Goal: Task Accomplishment & Management: Contribute content

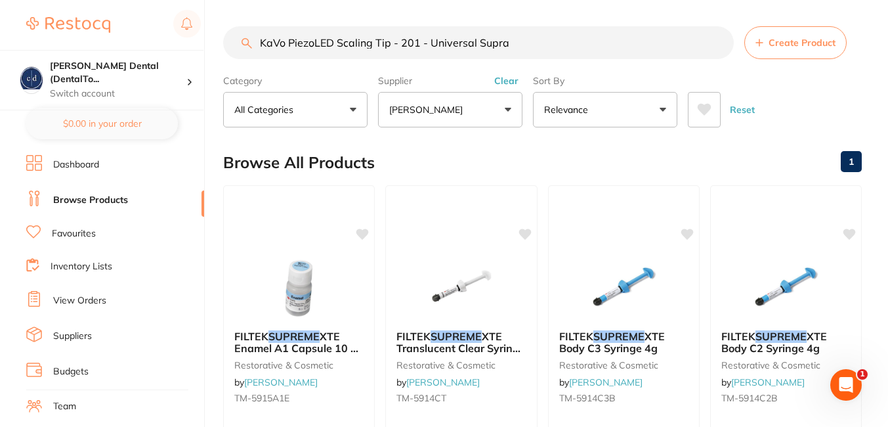
click at [765, 174] on div "Browse All Products 1" at bounding box center [542, 162] width 639 height 44
click at [794, 40] on span "Create Product" at bounding box center [802, 42] width 67 height 11
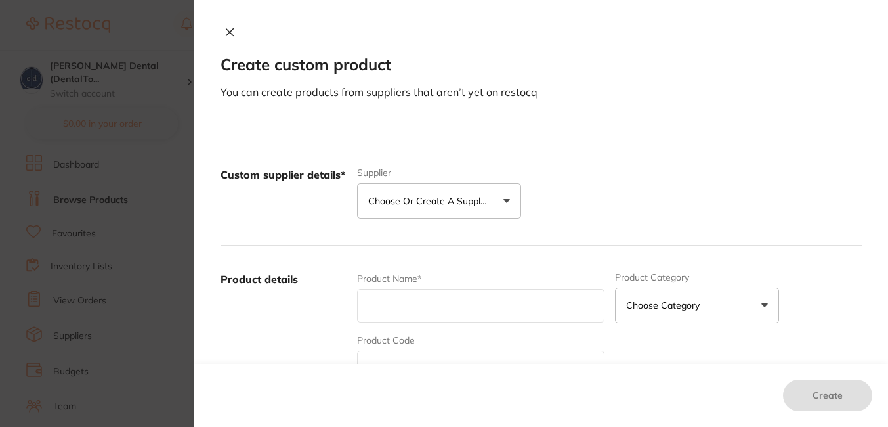
click at [504, 198] on button "Choose or create a supplier" at bounding box center [439, 200] width 164 height 35
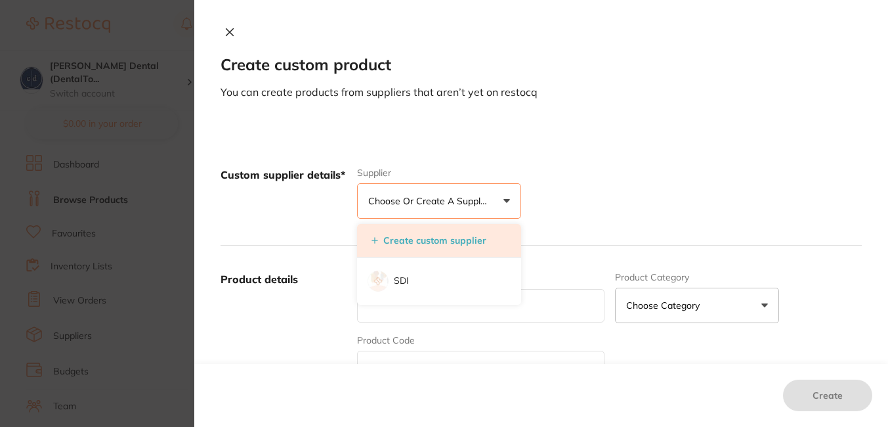
click at [462, 236] on button "Create custom supplier" at bounding box center [429, 240] width 123 height 12
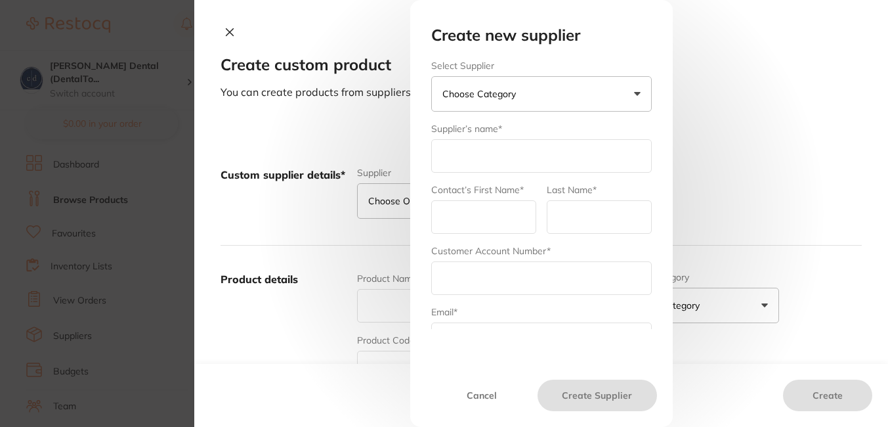
click at [632, 96] on button "Choose Category" at bounding box center [541, 93] width 221 height 35
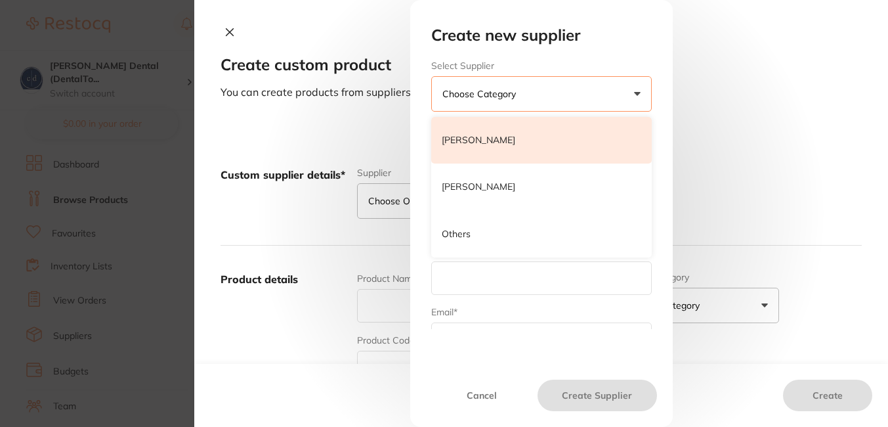
click at [496, 144] on p "Henry Schein Halas" at bounding box center [479, 140] width 74 height 13
type input "Henry Schein Halas"
type input "admin"
type input "hernyscheinhalls"
type input "customer.care@henryschein.com.au"
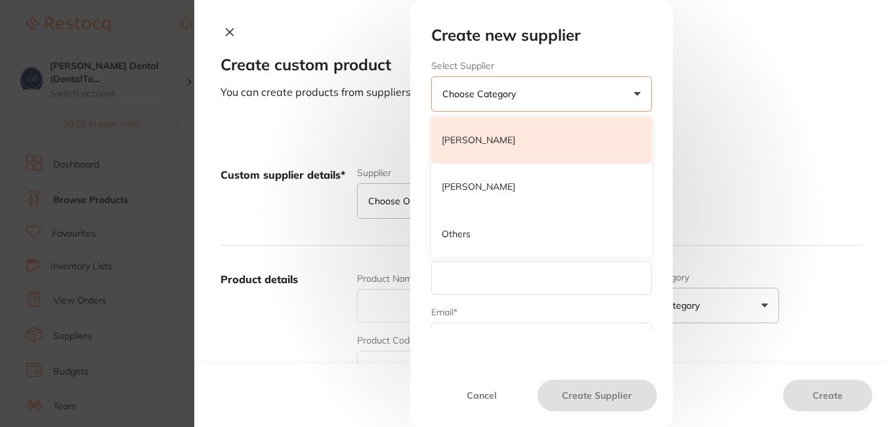
type input "1300 658 822"
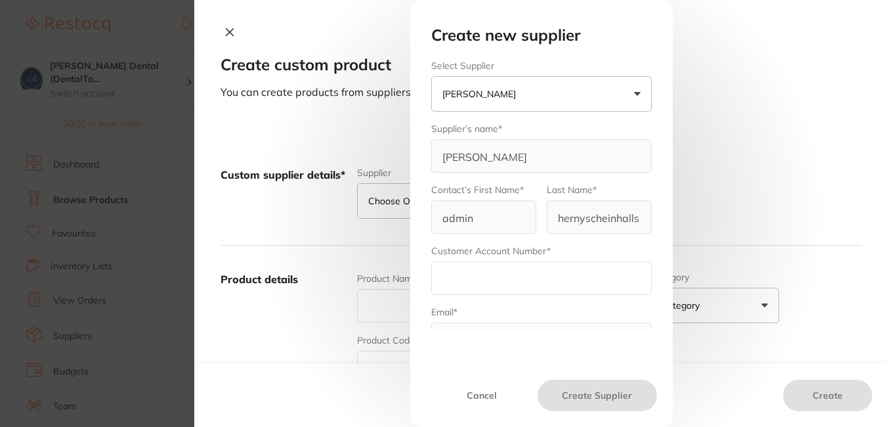
click at [479, 278] on input "text" at bounding box center [541, 277] width 221 height 33
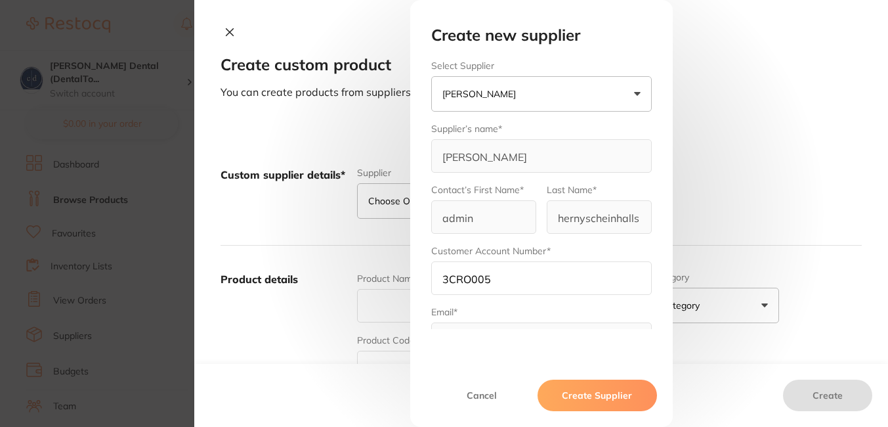
type input "3CRO005"
click at [468, 313] on div "Email* customer.care@henryschein.com.au" at bounding box center [541, 330] width 221 height 51
click at [459, 330] on div "Create new supplier Select Supplier Henry Schein Halas Henry Schein Halas Adam …" at bounding box center [542, 200] width 252 height 349
click at [480, 309] on div "Email* customer.care@henryschein.com.au" at bounding box center [541, 330] width 221 height 51
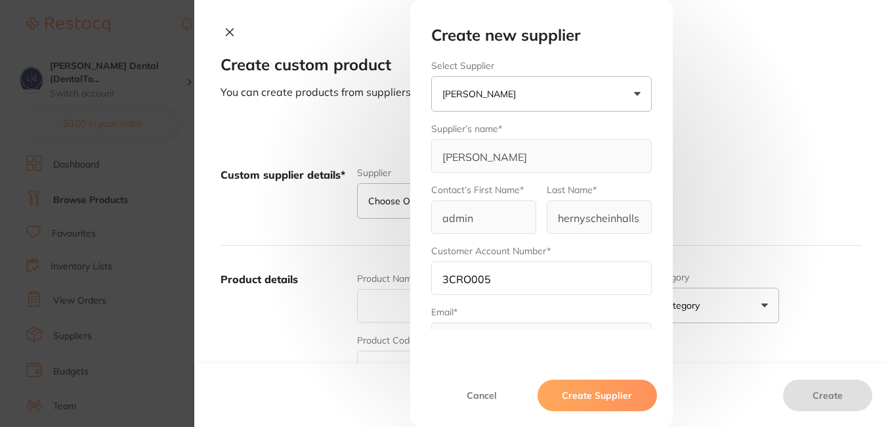
drag, startPoint x: 480, startPoint y: 309, endPoint x: 447, endPoint y: 334, distance: 40.8
click at [447, 334] on div "Create new supplier Select Supplier Henry Schein Halas Henry Schein Halas Adam …" at bounding box center [542, 200] width 252 height 349
drag, startPoint x: 513, startPoint y: 272, endPoint x: 741, endPoint y: 198, distance: 239.0
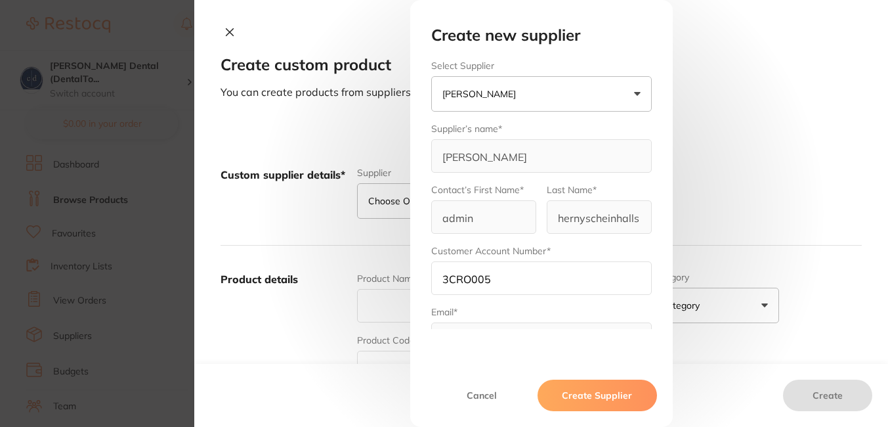
click at [741, 198] on div "Create new supplier Select Supplier Henry Schein Halas Henry Schein Halas Adam …" at bounding box center [541, 213] width 694 height 427
click at [515, 278] on input "3CRO005" at bounding box center [541, 277] width 221 height 33
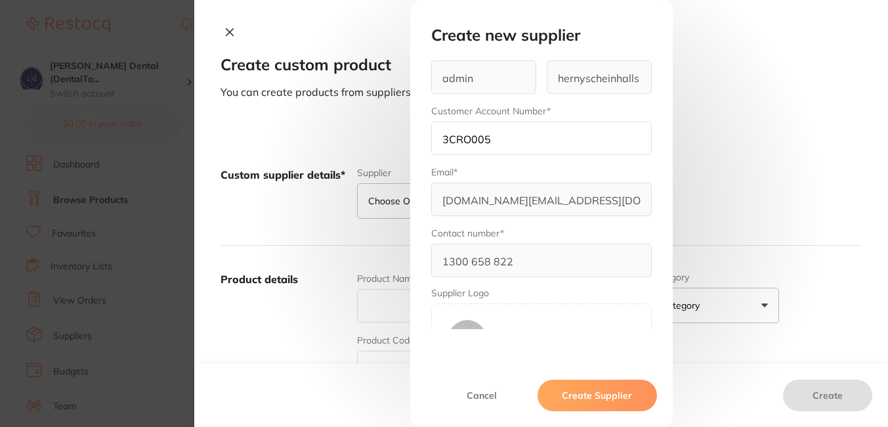
scroll to position [188, 0]
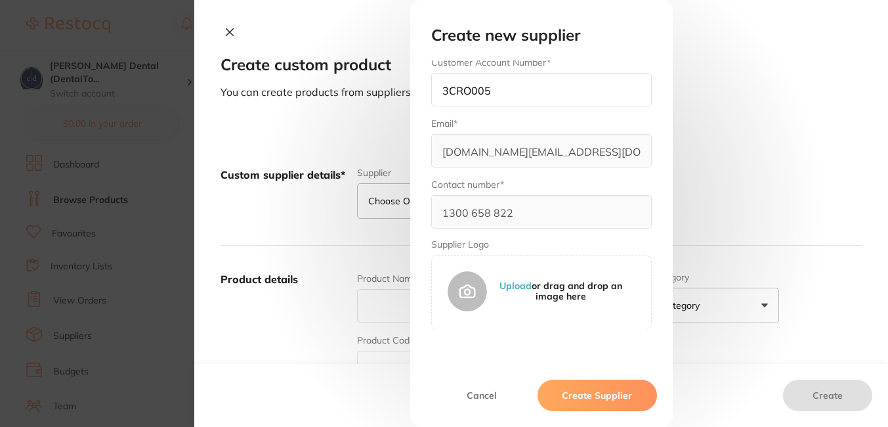
click at [309, 208] on div "Create new supplier Select Supplier Henry Schein Halas Henry Schein Halas Adam …" at bounding box center [541, 213] width 694 height 427
click at [480, 390] on button "Cancel" at bounding box center [482, 395] width 112 height 32
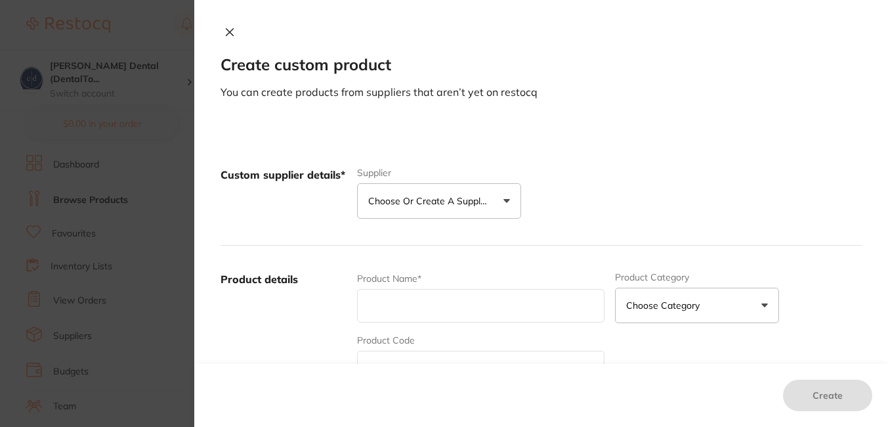
click at [456, 198] on p "Choose or create a supplier" at bounding box center [430, 200] width 125 height 13
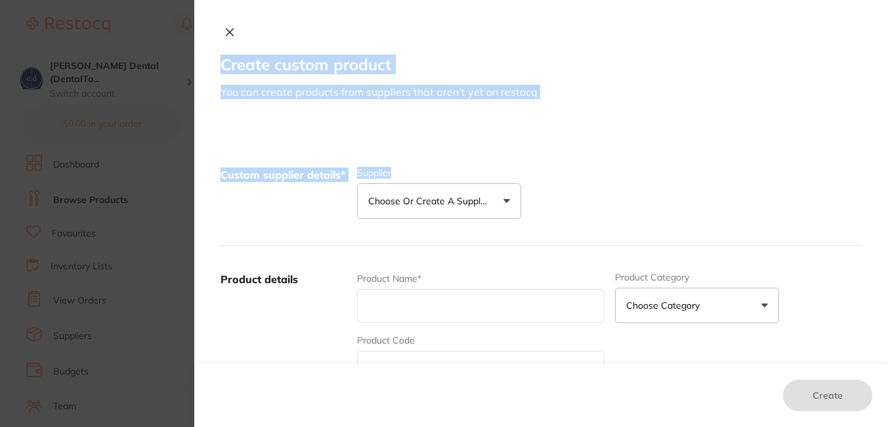
drag, startPoint x: 884, startPoint y: 114, endPoint x: 891, endPoint y: 143, distance: 30.3
click at [888, 143] on html "$0.00 Crotty Dental (DentalTo... Switch account Crotty Dental (DentalTown 4) $0…" at bounding box center [444, 213] width 888 height 427
click at [820, 89] on p "You can create products from suppliers that aren’t yet on restocq" at bounding box center [541, 92] width 641 height 14
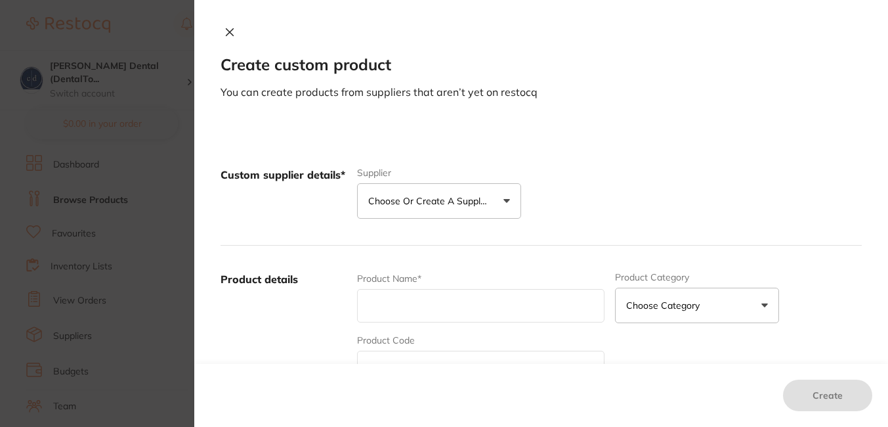
click at [505, 199] on button "Choose or create a supplier" at bounding box center [439, 200] width 164 height 35
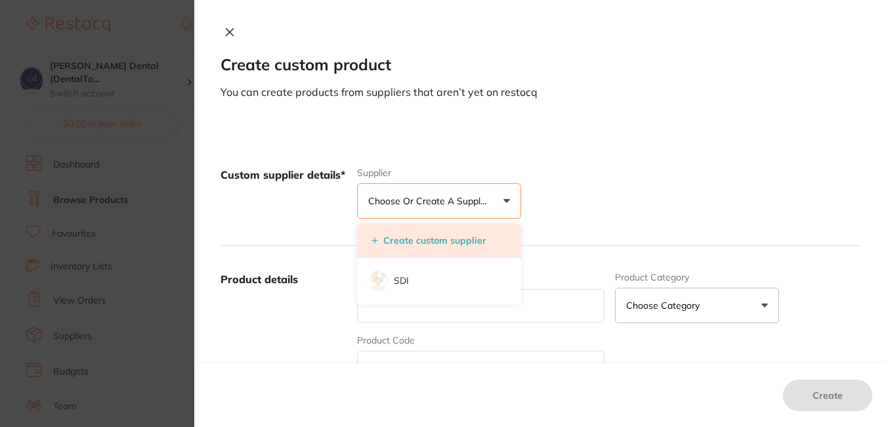
click at [447, 236] on button "Create custom supplier" at bounding box center [429, 240] width 123 height 12
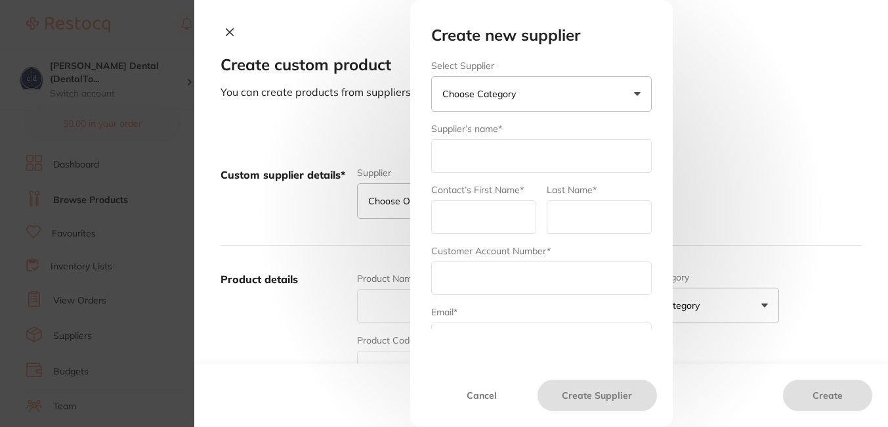
scroll to position [0, 0]
click at [479, 94] on p "Choose Category" at bounding box center [481, 93] width 79 height 13
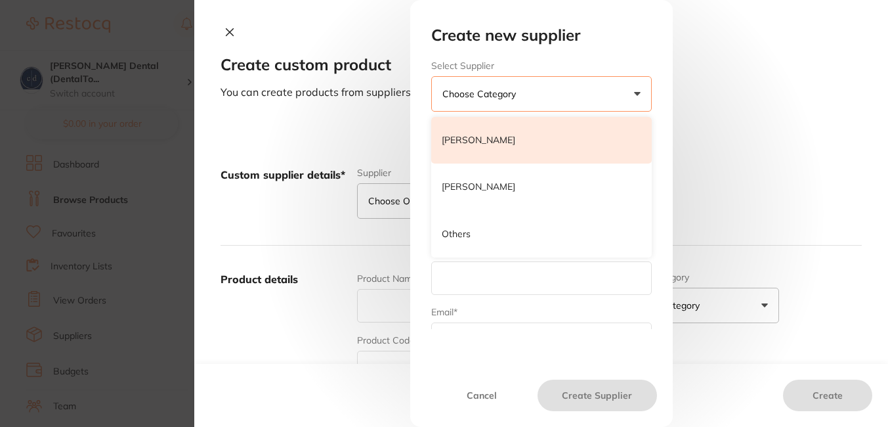
click at [476, 144] on p "Henry Schein Halas" at bounding box center [479, 140] width 74 height 13
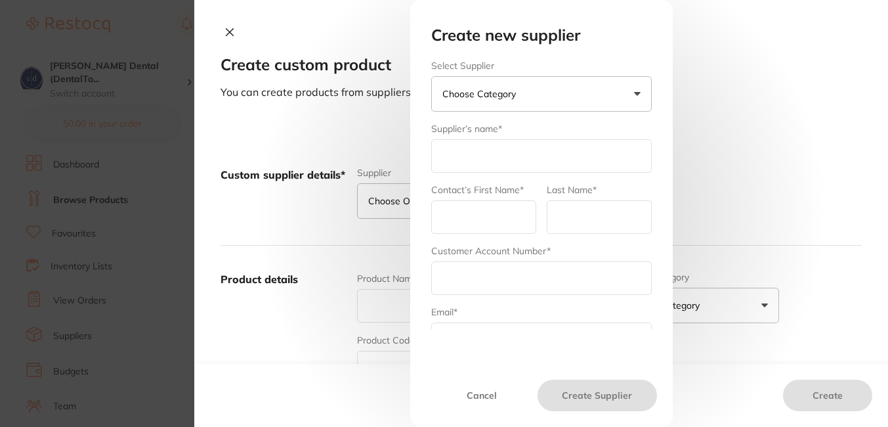
type input "Henry Schein Halas"
type input "admin"
type input "hernyscheinhalls"
type input "customer.care@henryschein.com.au"
type input "1300 658 822"
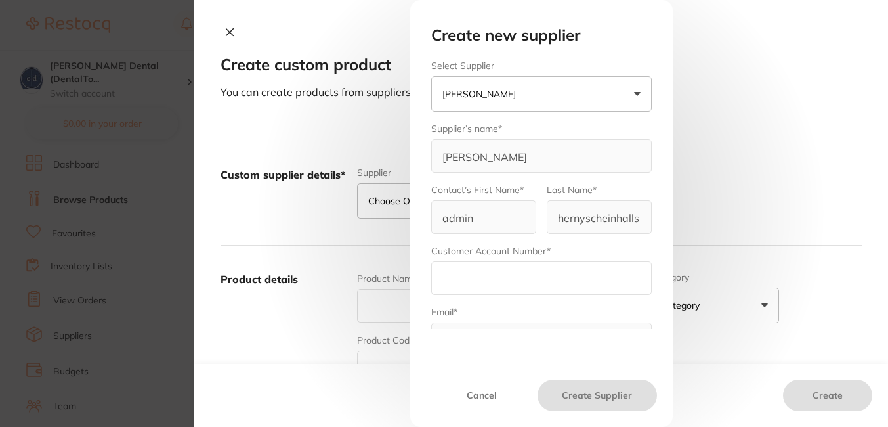
click at [474, 274] on input "text" at bounding box center [541, 277] width 221 height 33
type input "3CRO005"
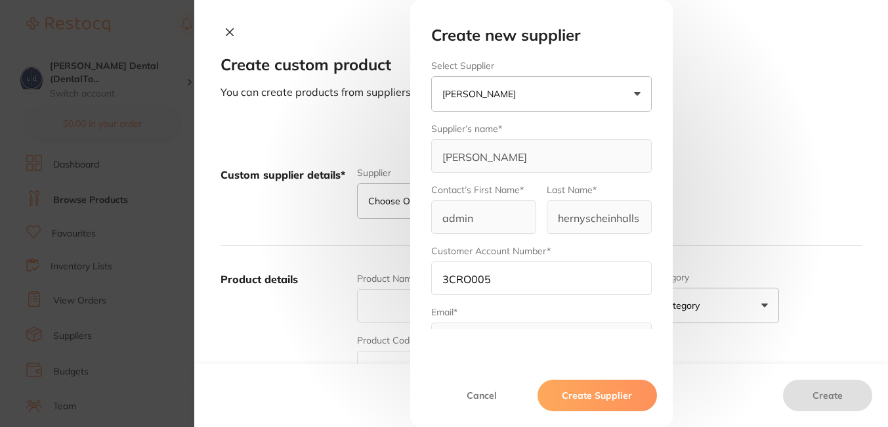
click at [483, 339] on div "Create new supplier Select Supplier Henry Schein Halas Henry Schein Halas Adam …" at bounding box center [542, 200] width 252 height 349
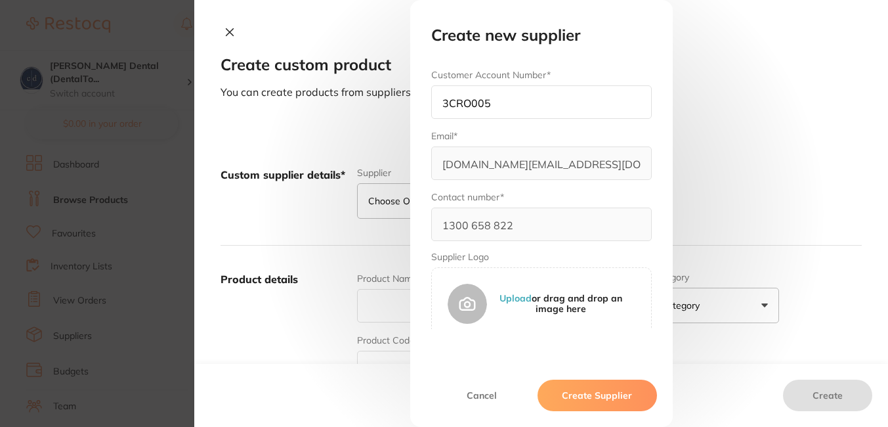
scroll to position [188, 0]
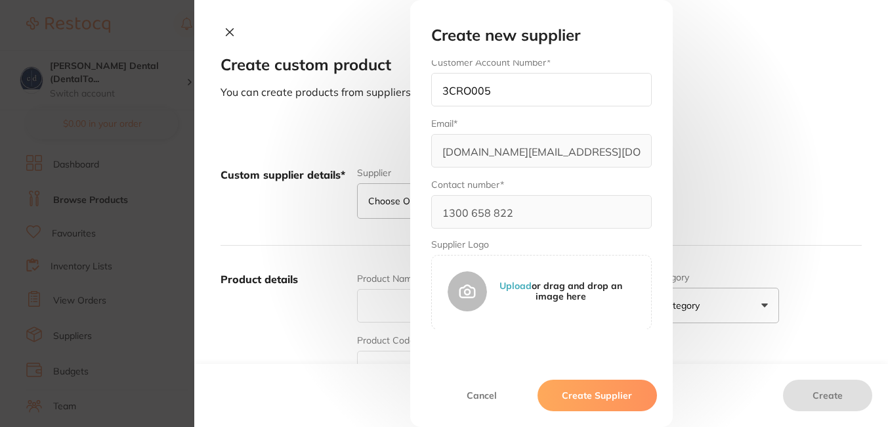
click at [592, 391] on button "Create Supplier" at bounding box center [597, 395] width 119 height 32
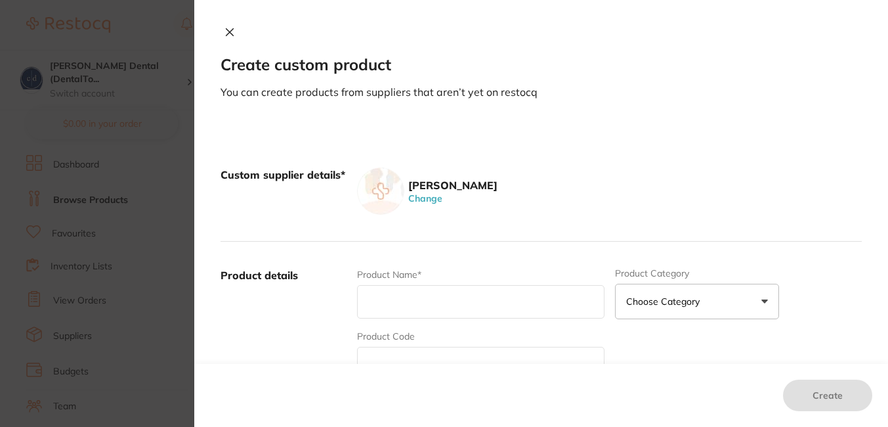
click at [496, 293] on input "text" at bounding box center [480, 301] width 247 height 33
paste input "KaVo SonoSoft Tip - #9 KV-0.571.5822"
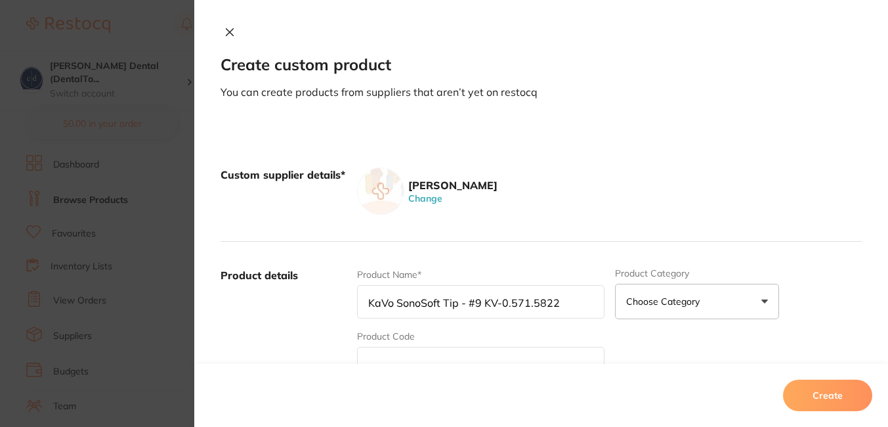
drag, startPoint x: 556, startPoint y: 303, endPoint x: 479, endPoint y: 299, distance: 77.6
click at [479, 299] on input "KaVo SonoSoft Tip - #9 KV-0.571.5822" at bounding box center [480, 301] width 247 height 33
type input "KaVo SonoSoft Tip - #9"
click at [765, 297] on button "Choose Category" at bounding box center [697, 301] width 164 height 35
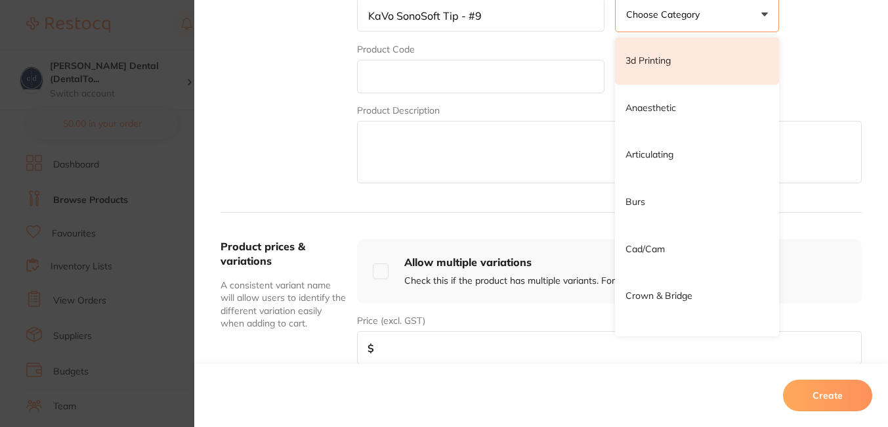
scroll to position [289, 0]
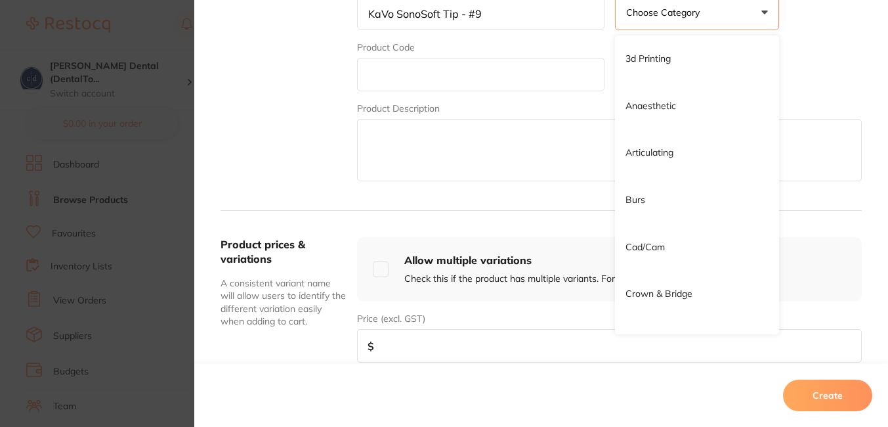
click at [482, 77] on input "text" at bounding box center [480, 74] width 247 height 33
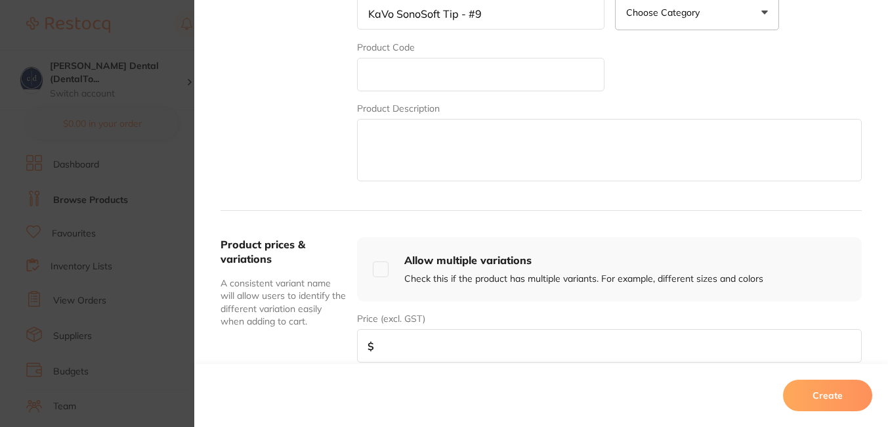
paste input "KV-0.571.5822"
type input "KV-0.571.5822"
click at [440, 144] on textarea at bounding box center [609, 150] width 505 height 62
paste textarea "KV-0.571.5822"
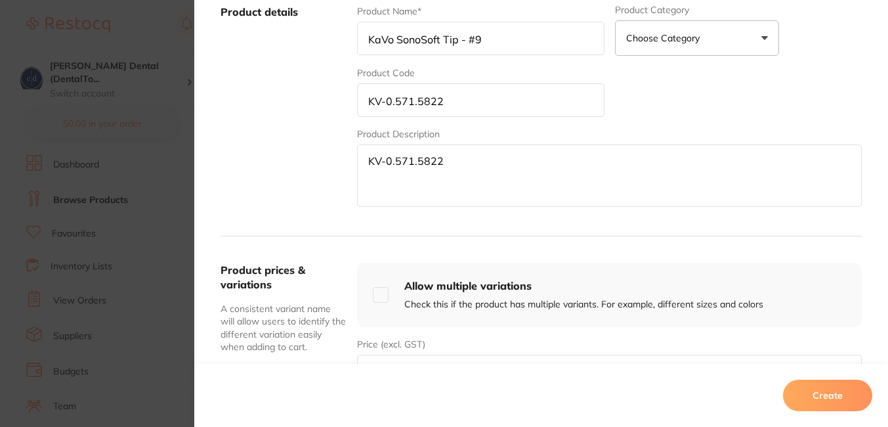
drag, startPoint x: 486, startPoint y: 15, endPoint x: 359, endPoint y: 12, distance: 126.8
click at [359, 12] on div "Product details Product Name* KaVo SonoSoft Tip - #9 Product Category Choose Ca…" at bounding box center [541, 107] width 641 height 258
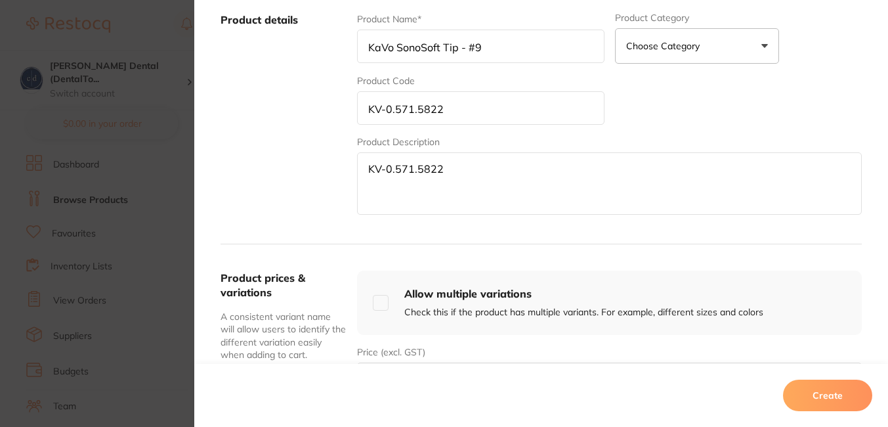
click at [422, 183] on textarea "KV-0.571.5822" at bounding box center [609, 183] width 505 height 62
click at [450, 170] on textarea "KV-0.571.5822" at bounding box center [609, 183] width 505 height 62
click at [368, 168] on textarea "KV-0.571.5822" at bounding box center [609, 183] width 505 height 62
paste textarea "KV-0.571.5822"
drag, startPoint x: 486, startPoint y: 45, endPoint x: 368, endPoint y: 39, distance: 118.3
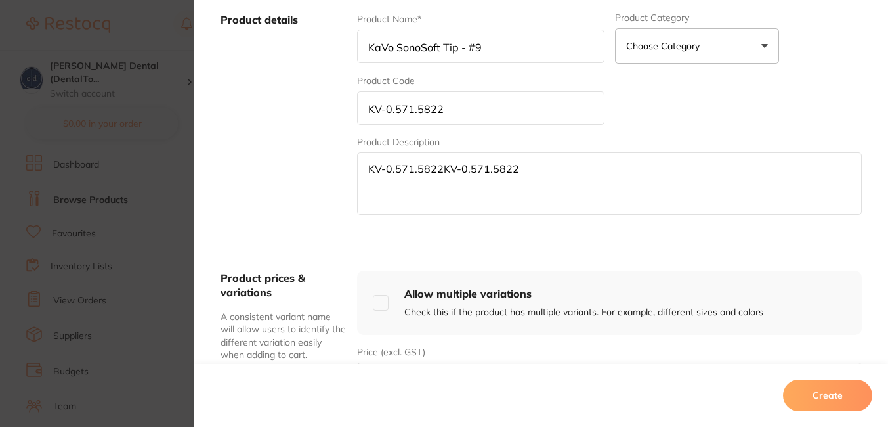
click at [368, 39] on input "KaVo SonoSoft Tip - #9" at bounding box center [480, 46] width 247 height 33
drag, startPoint x: 442, startPoint y: 172, endPoint x: 345, endPoint y: 171, distance: 96.5
click at [345, 171] on div "Product details Product Name* KaVo SonoSoft Tip - #9 Product Category Choose Ca…" at bounding box center [541, 115] width 641 height 258
paste textarea "KaVo SonoSoft Tip - #9"
drag, startPoint x: 449, startPoint y: 179, endPoint x: 357, endPoint y: 158, distance: 94.1
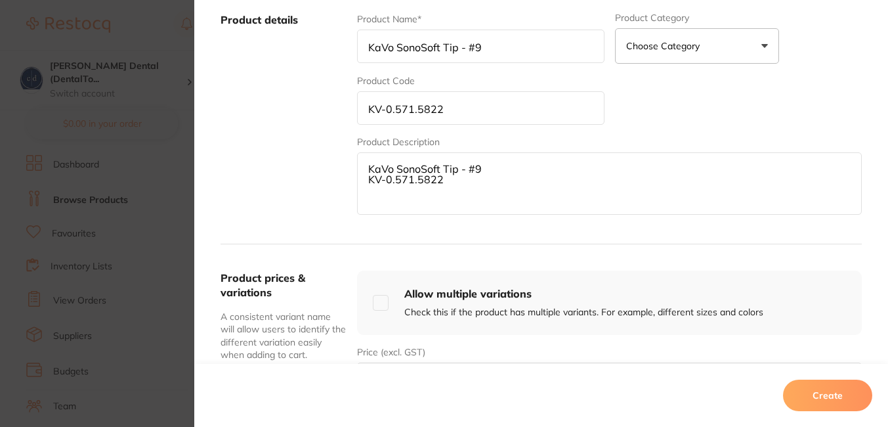
click at [357, 158] on textarea "KaVo SonoSoft Tip - #9 KV-0.571.5822" at bounding box center [609, 183] width 505 height 62
click at [563, 190] on textarea "Ultrasonic Prophylaxis Tips -" at bounding box center [609, 183] width 505 height 62
paste textarea "KaVo SonoSoft Tip - #9 KV-0.571.5822 For calculus removal. Fatigue-free and tho…"
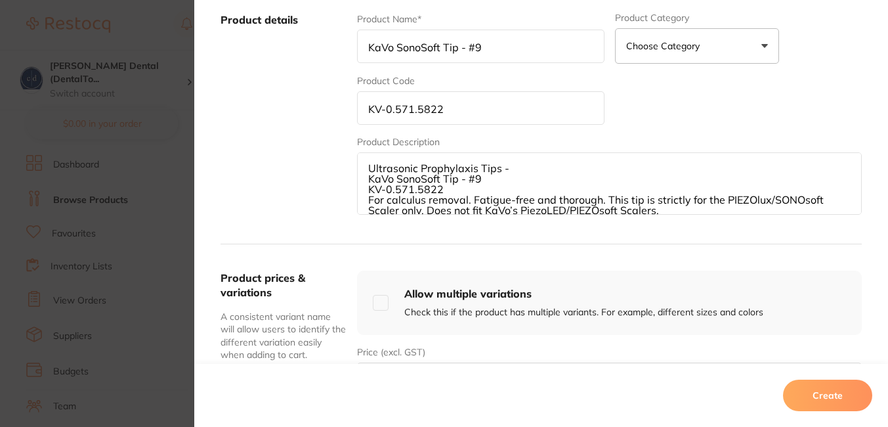
scroll to position [0, 0]
type textarea "Ultrasonic Prophylaxis Tips - KaVo SonoSoft Tip - #9 KV-0.571.5822 For calculus…"
click at [393, 372] on div "Create" at bounding box center [541, 395] width 694 height 63
click at [479, 353] on div "Price (excl. GST) $" at bounding box center [609, 370] width 505 height 51
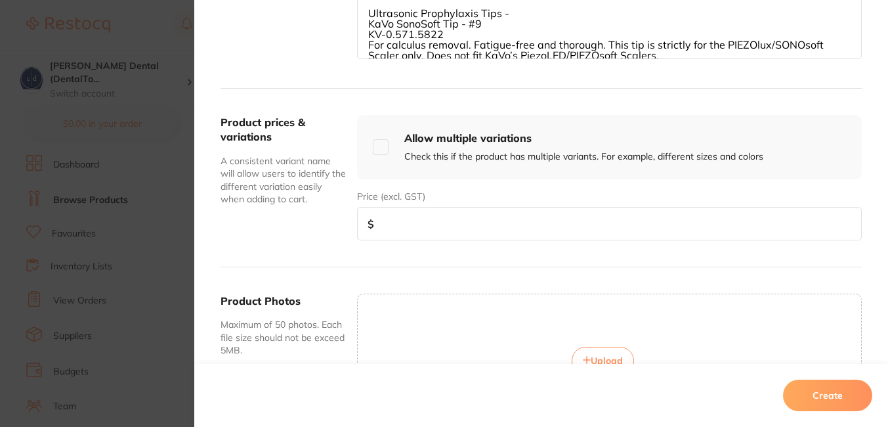
scroll to position [414, 0]
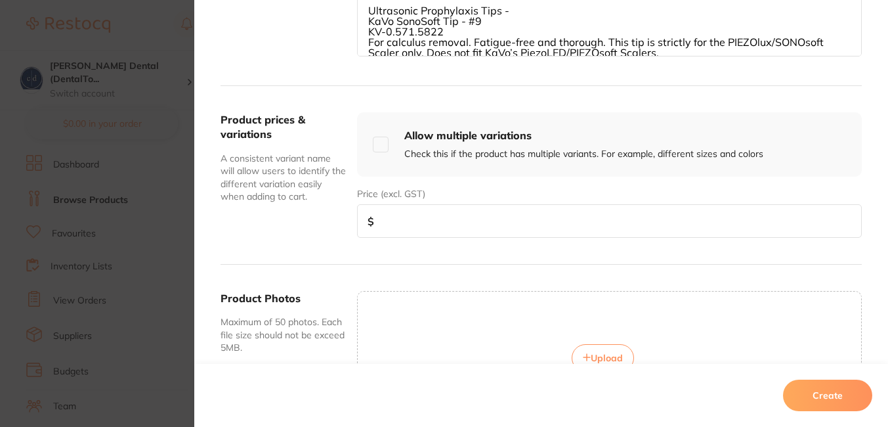
click at [470, 213] on input "number" at bounding box center [609, 220] width 505 height 33
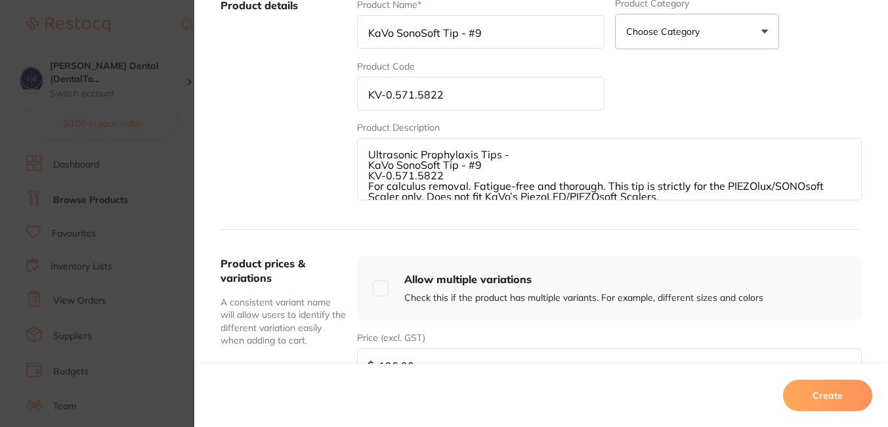
scroll to position [268, 0]
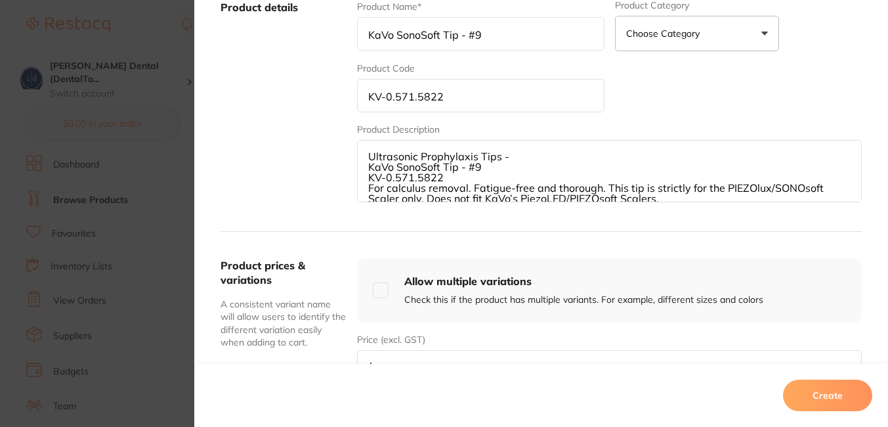
type input "196.00"
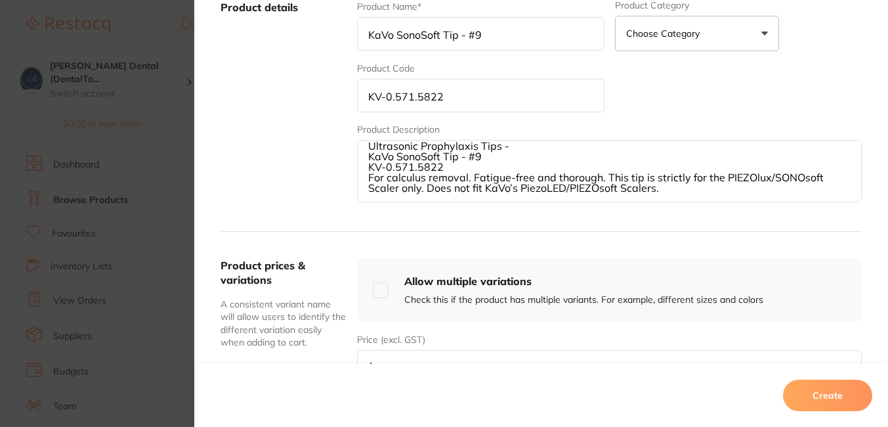
click at [494, 195] on textarea "Ultrasonic Prophylaxis Tips - KaVo SonoSoft Tip - #9 KV-0.571.5822 For calculus…" at bounding box center [609, 171] width 505 height 62
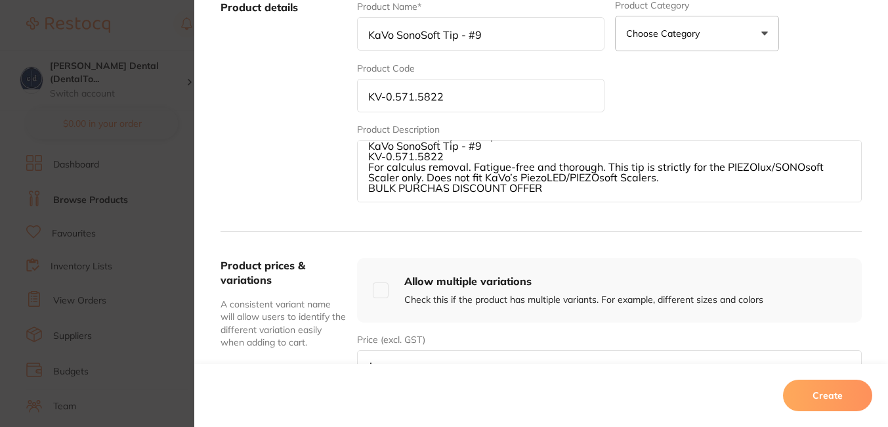
click at [444, 188] on textarea "Ultrasonic Prophylaxis Tips - KaVo SonoSoft Tip - #9 KV-0.571.5822 For calculus…" at bounding box center [609, 171] width 505 height 62
type textarea "Ultrasonic Prophylaxis Tips - KaVo SonoSoft Tip - #9 KV-0.571.5822 For calculus…"
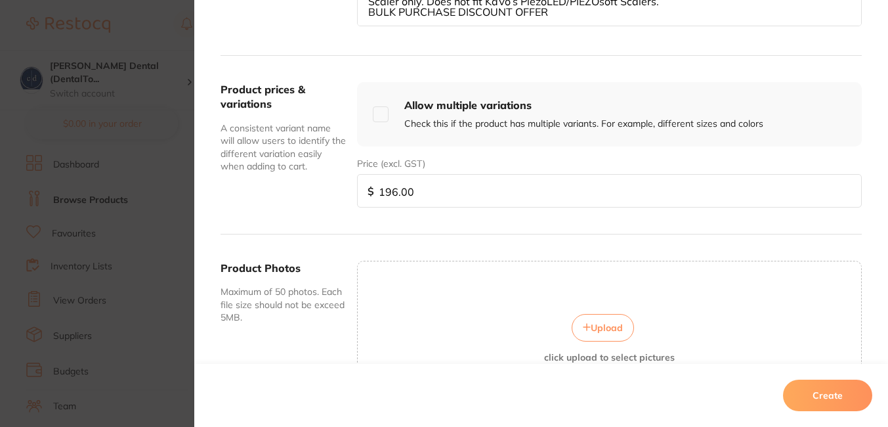
scroll to position [450, 0]
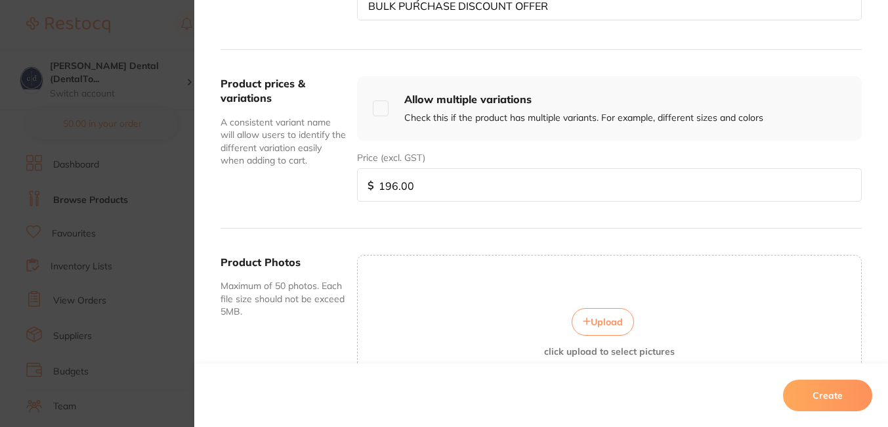
click at [597, 318] on span "Upload" at bounding box center [607, 322] width 32 height 12
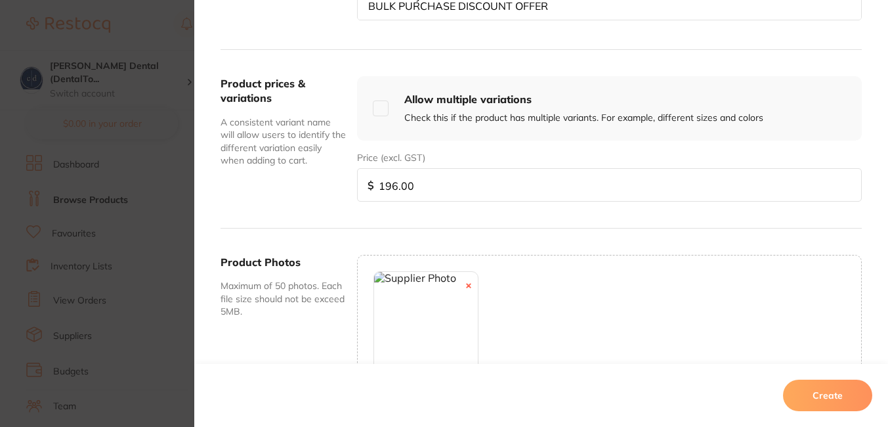
drag, startPoint x: 884, startPoint y: 303, endPoint x: 886, endPoint y: 335, distance: 32.9
click at [886, 335] on div "Create custom product You can create products from suppliers that aren’t yet on…" at bounding box center [541, 213] width 694 height 427
click at [821, 391] on button "Create" at bounding box center [827, 395] width 89 height 32
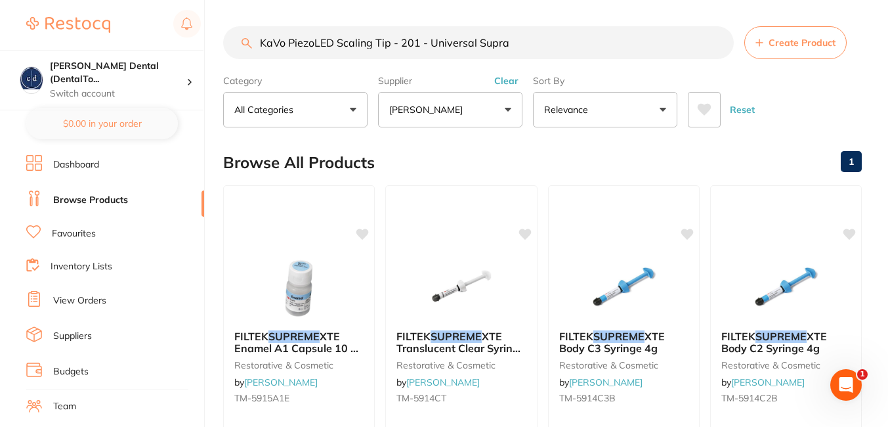
click at [533, 179] on div "Browse All Products 1" at bounding box center [542, 162] width 639 height 44
click at [487, 54] on input "KaVo PiezoLED Scaling Tip - 201 - Universal Supra" at bounding box center [478, 42] width 511 height 33
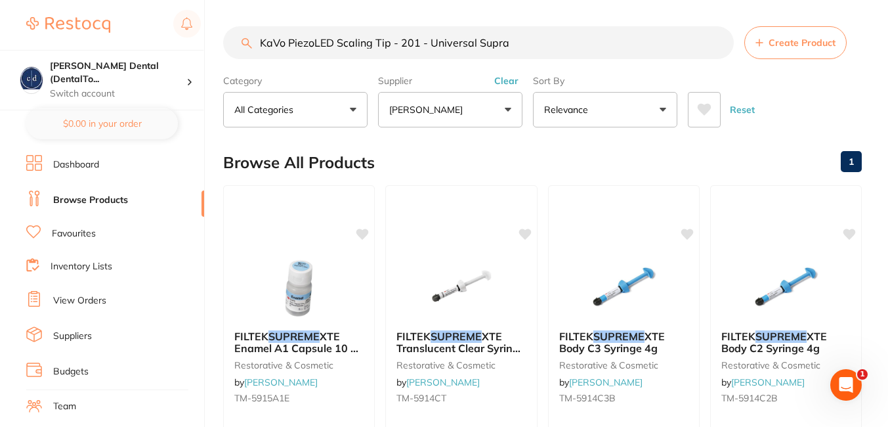
click at [487, 54] on input "KaVo PiezoLED Scaling Tip - 201 - Universal Supra" at bounding box center [478, 42] width 511 height 33
paste input "SonoSoft Tip - #9 KV-0.571.5822"
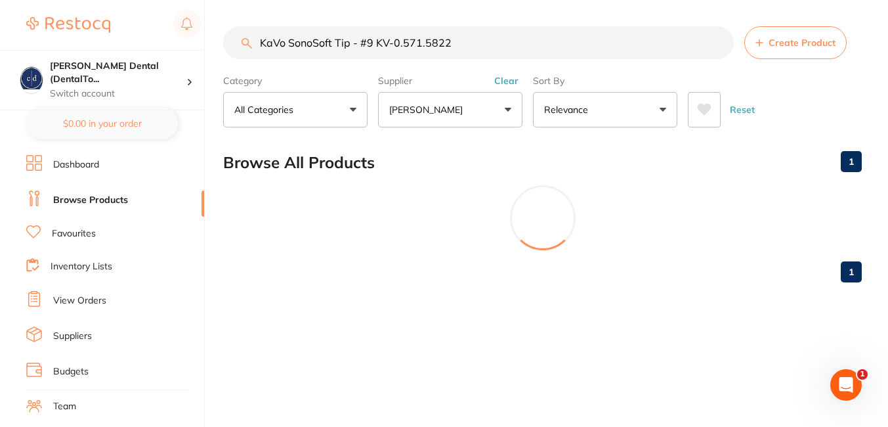
type input "KaVo SonoSoft Tip - #9 KV-0.571.5822"
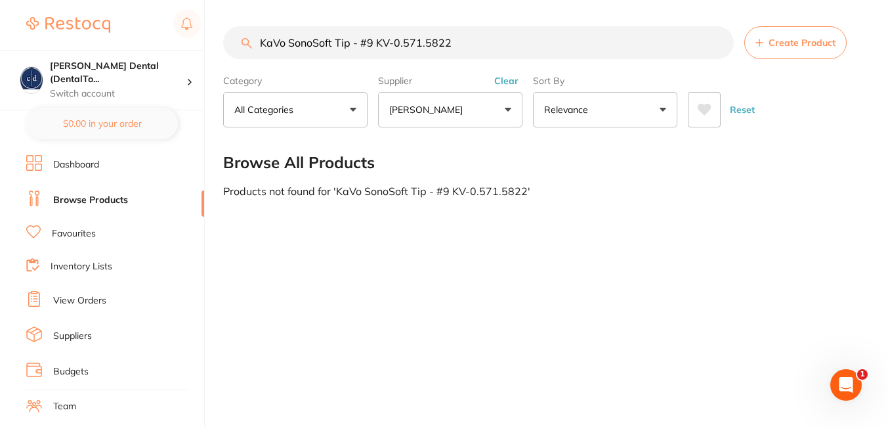
click at [563, 255] on div "KaVo SonoSoft Tip - #9 KV-0.571.5822 Create Product Category All Categories All…" at bounding box center [555, 213] width 665 height 427
click at [70, 70] on h4 "Crotty Dental (DentalTo..." at bounding box center [118, 73] width 137 height 26
drag, startPoint x: 199, startPoint y: 211, endPoint x: 195, endPoint y: 265, distance: 54.0
click at [195, 268] on ul "Dashboard Browse Products Favourites Inventory Lists View Orders Suppliers Budg…" at bounding box center [115, 381] width 178 height 453
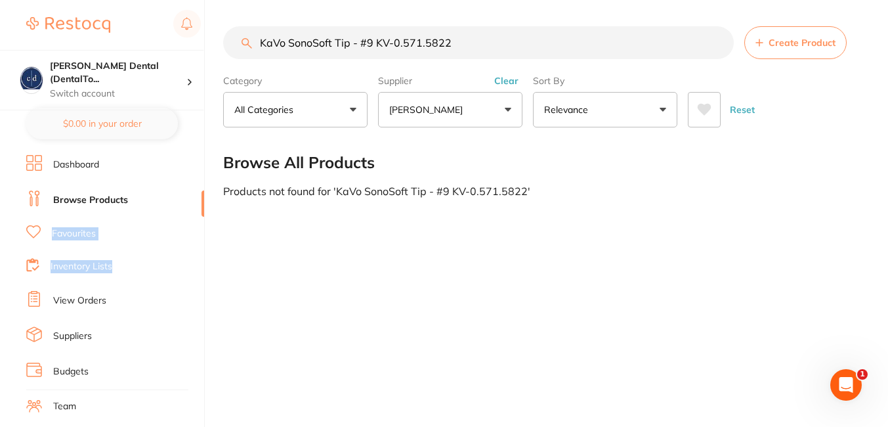
drag, startPoint x: 195, startPoint y: 265, endPoint x: 200, endPoint y: 252, distance: 14.1
click at [200, 252] on ul "Dashboard Browse Products Favourites Inventory Lists View Orders Suppliers Budg…" at bounding box center [115, 381] width 178 height 453
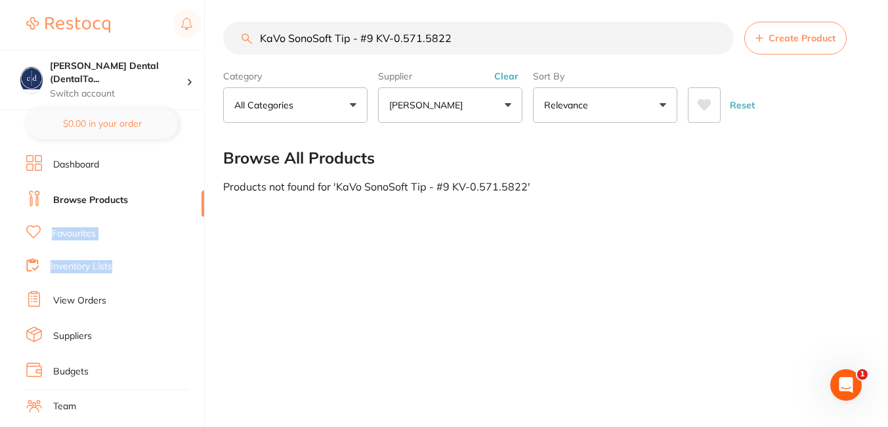
click at [194, 205] on li "Browse Products" at bounding box center [115, 200] width 178 height 20
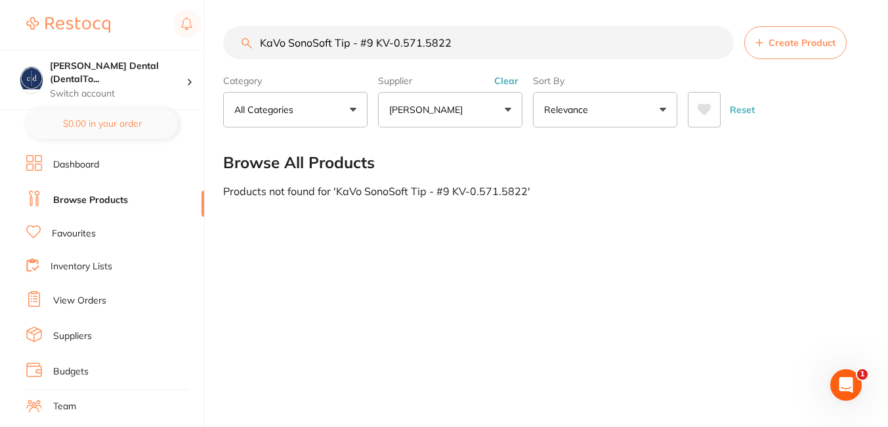
click at [198, 207] on li "Browse Products" at bounding box center [115, 200] width 178 height 20
click at [198, 205] on li "Browse Products" at bounding box center [115, 200] width 178 height 20
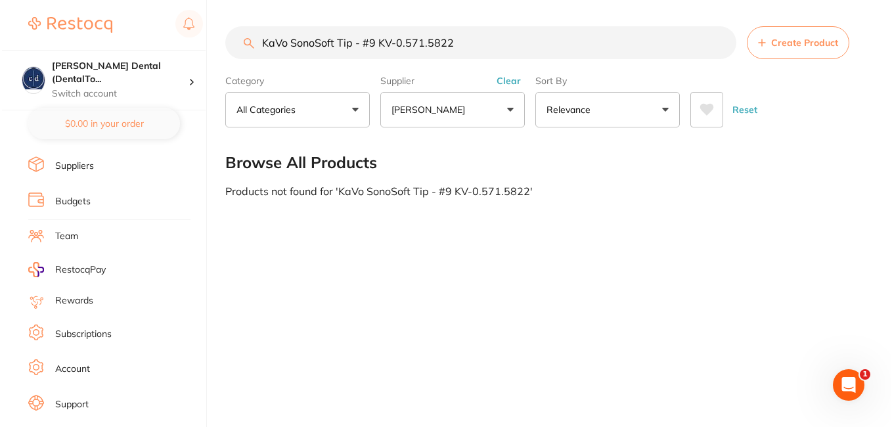
scroll to position [194, 0]
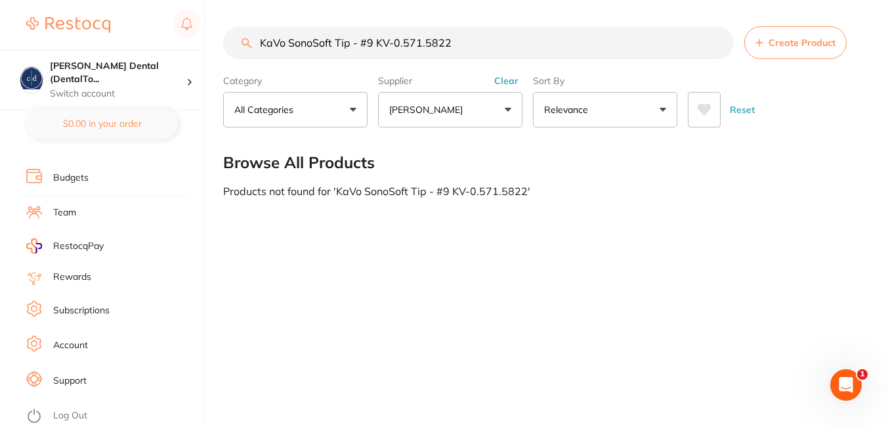
click at [70, 412] on link "Log Out" at bounding box center [70, 415] width 34 height 13
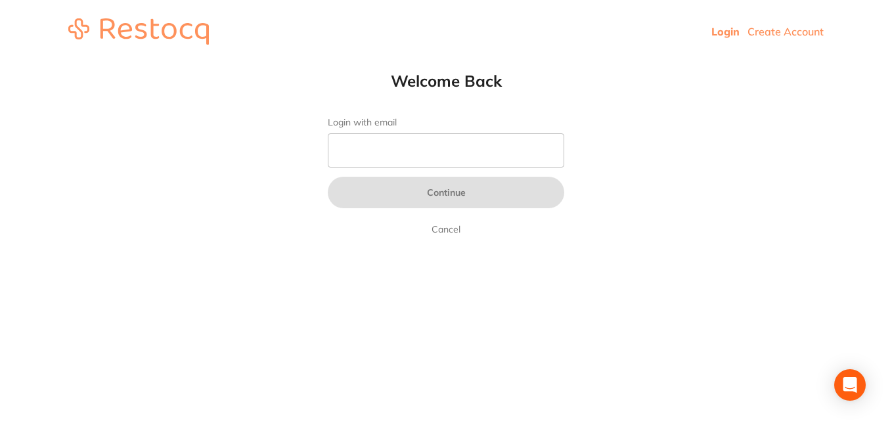
click at [874, 63] on html "Login Create Account Welcome Back Login with email Continue Cancel Welcome back…" at bounding box center [446, 31] width 892 height 63
click at [542, 51] on header "Login Create Account" at bounding box center [446, 31] width 892 height 63
